Goal: Task Accomplishment & Management: Use online tool/utility

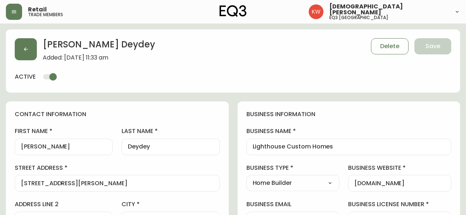
select select "AB"
select select "CA"
select select "CA_EN"
select select "Other"
select select "Home Builder"
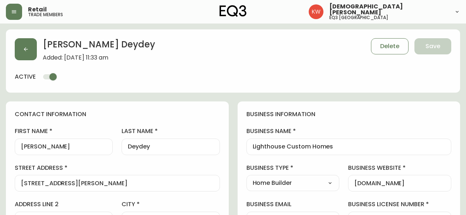
select select "cjw10z96m00006gs08l3o91tv"
select select "true"
click at [29, 48] on button "button" at bounding box center [26, 49] width 22 height 22
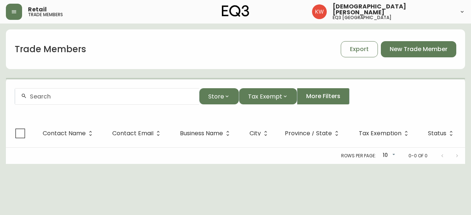
click at [77, 96] on input "text" at bounding box center [111, 96] width 163 height 7
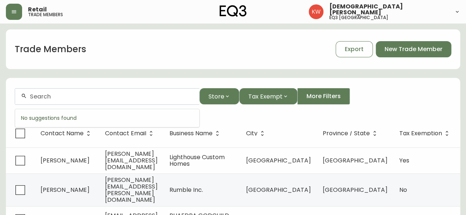
paste input "[EMAIL_ADDRESS][DOMAIN_NAME]"
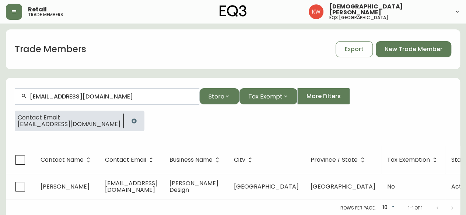
type input "[EMAIL_ADDRESS][DOMAIN_NAME]"
